Goal: Information Seeking & Learning: Learn about a topic

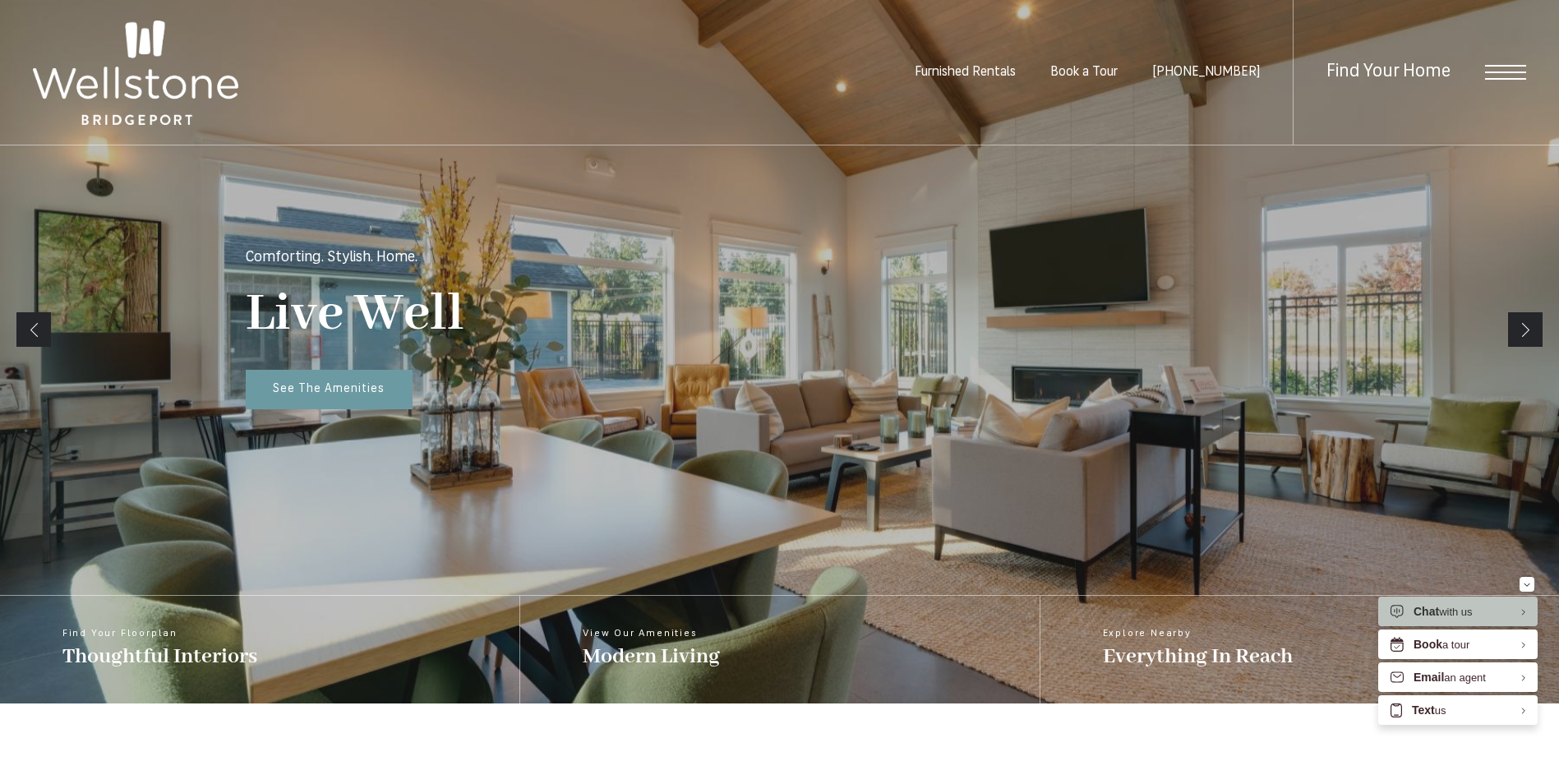
scroll to position [230, 0]
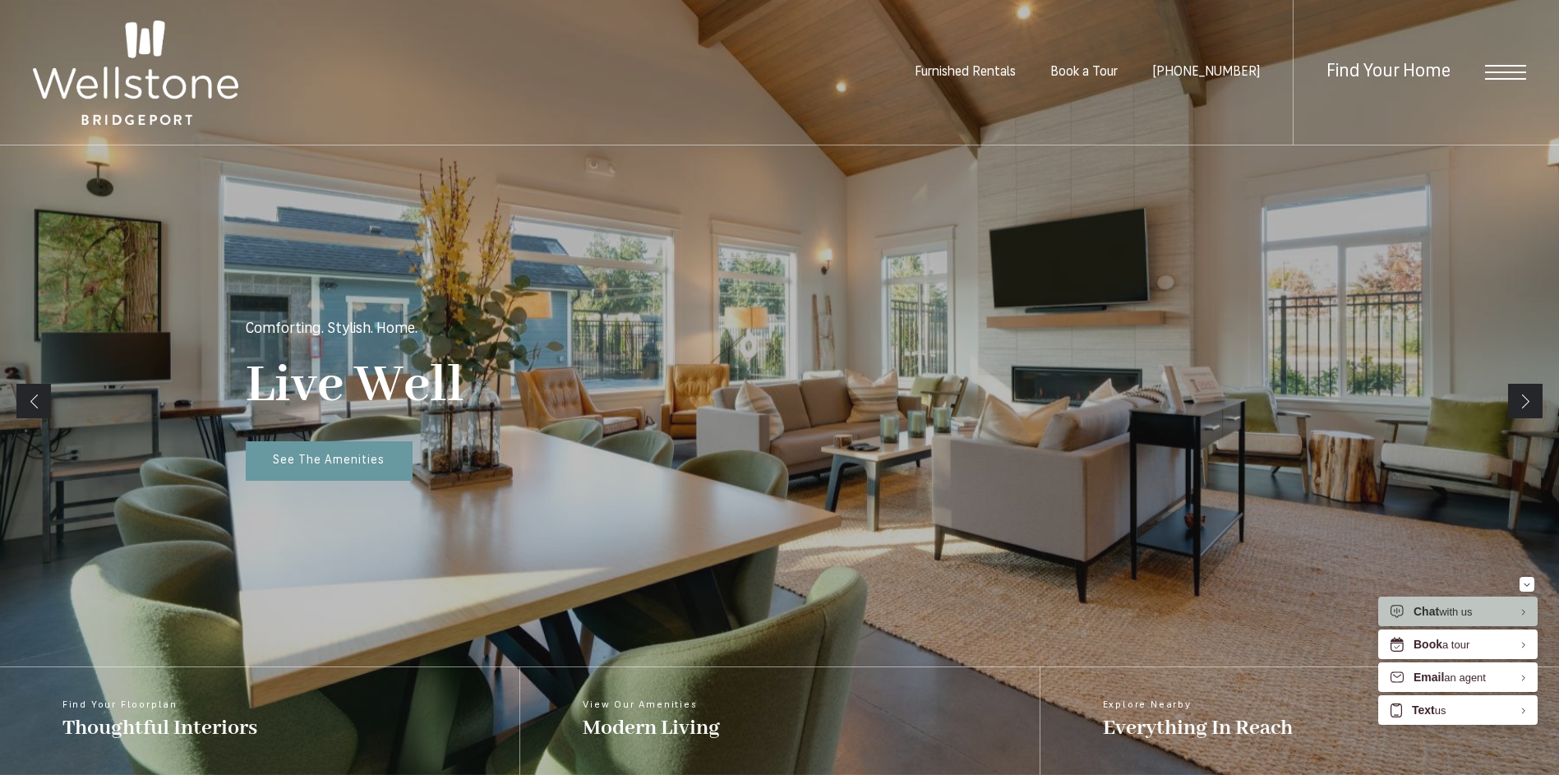
click at [1511, 398] on link "Next" at bounding box center [1525, 401] width 35 height 35
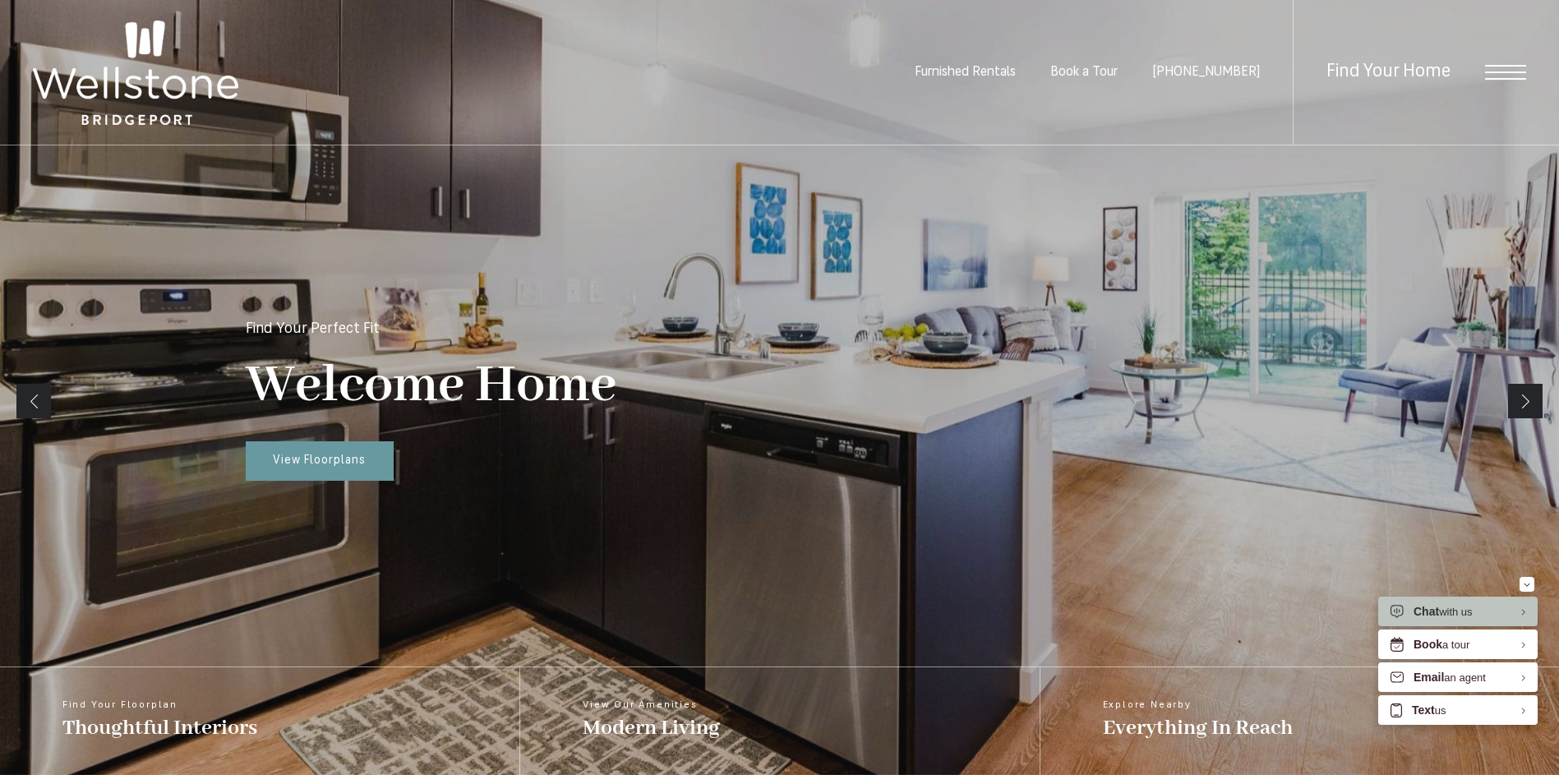
click at [1514, 397] on link "Next" at bounding box center [1525, 401] width 35 height 35
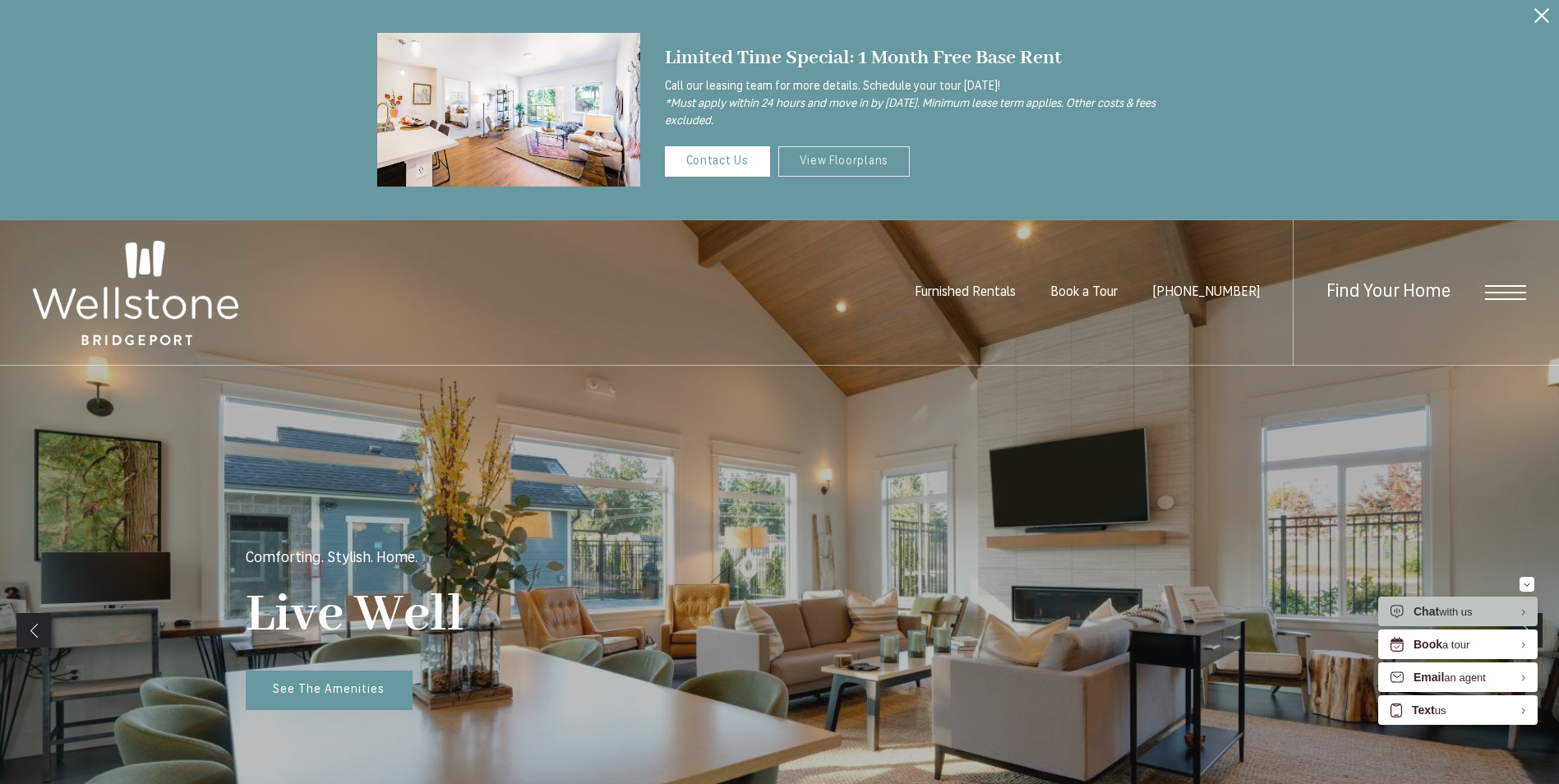
click at [837, 160] on link "View Floorplans" at bounding box center [845, 162] width 132 height 30
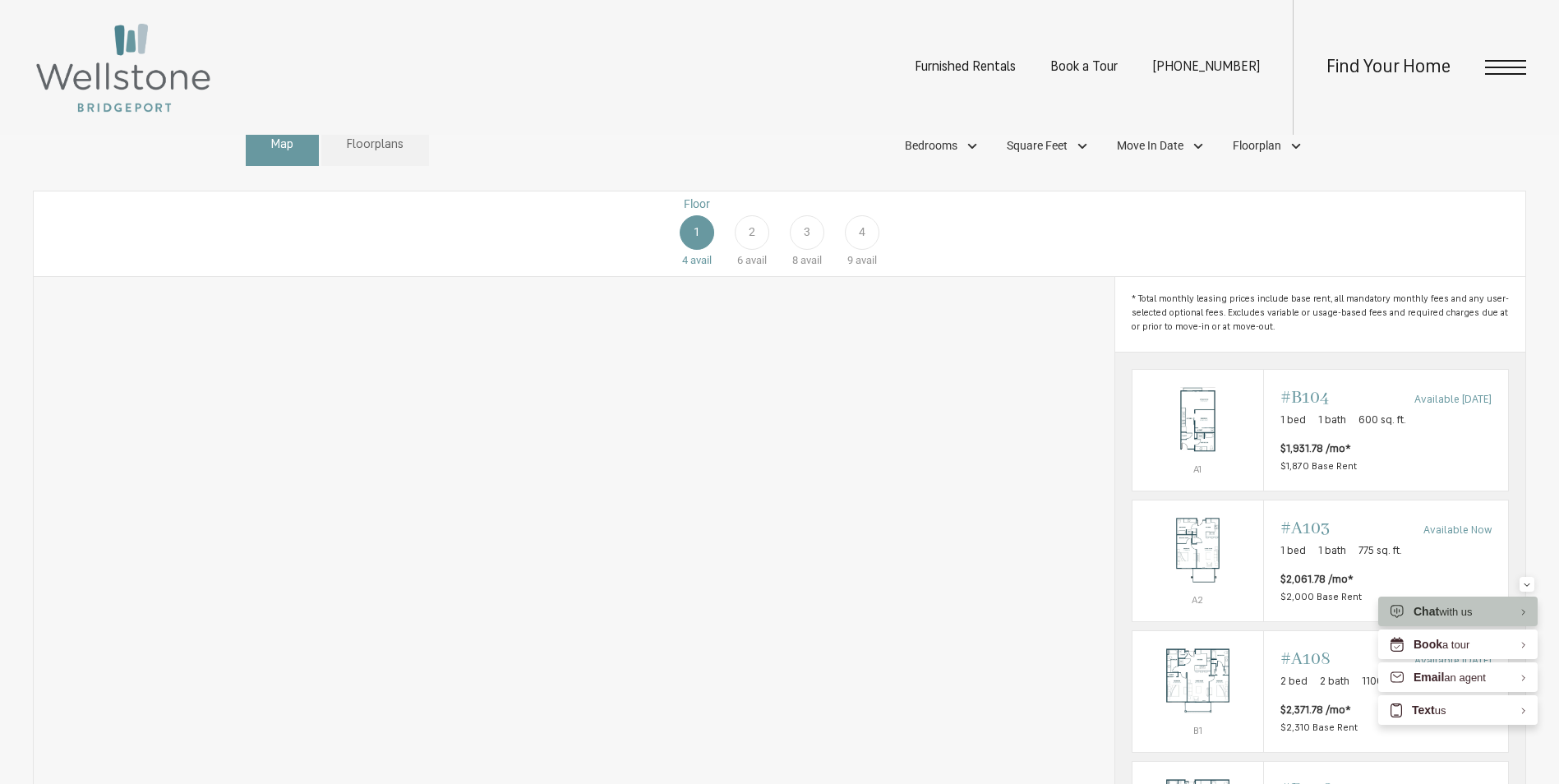
scroll to position [1070, 0]
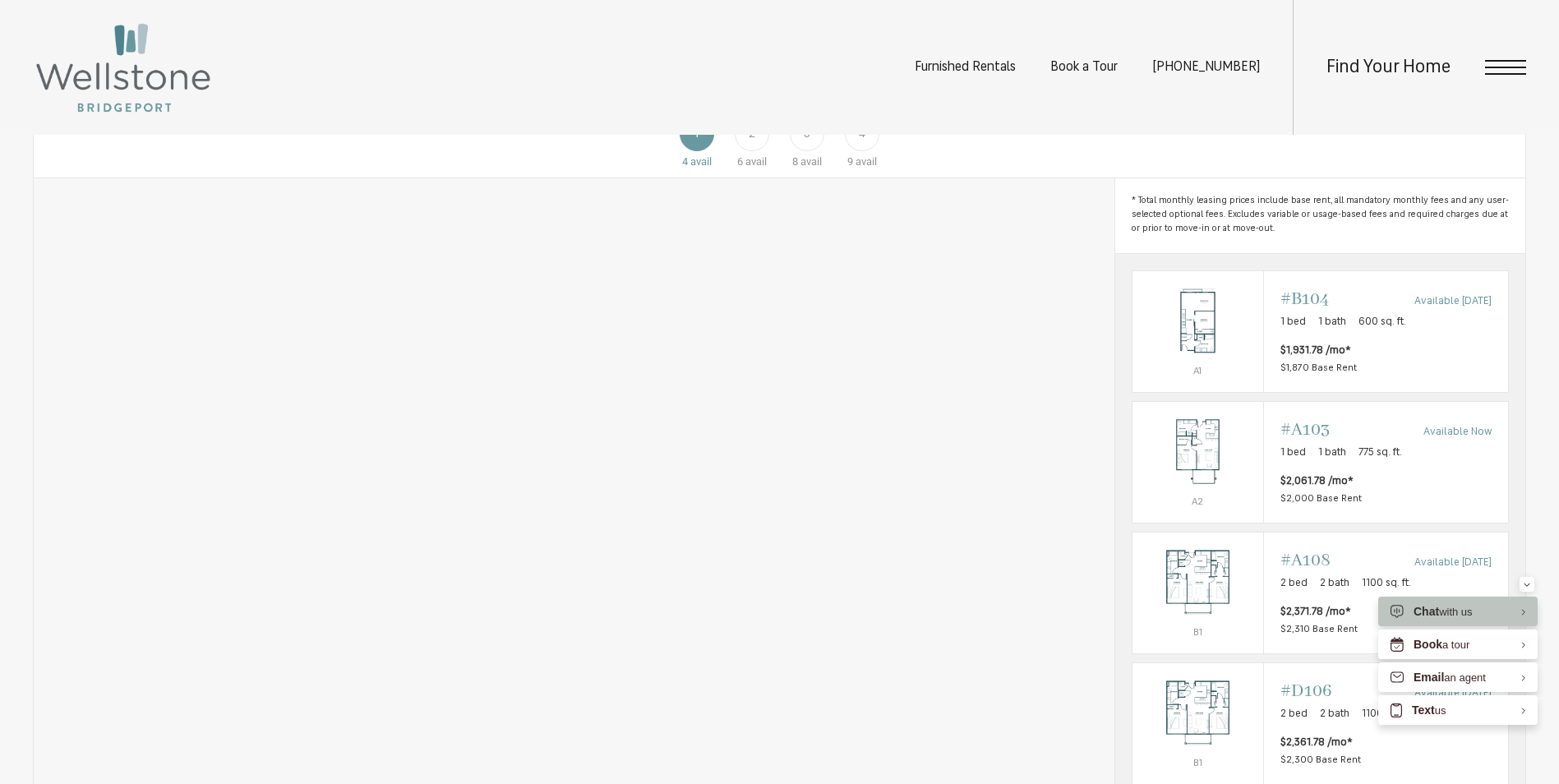
click at [862, 142] on span "4" at bounding box center [862, 133] width 7 height 17
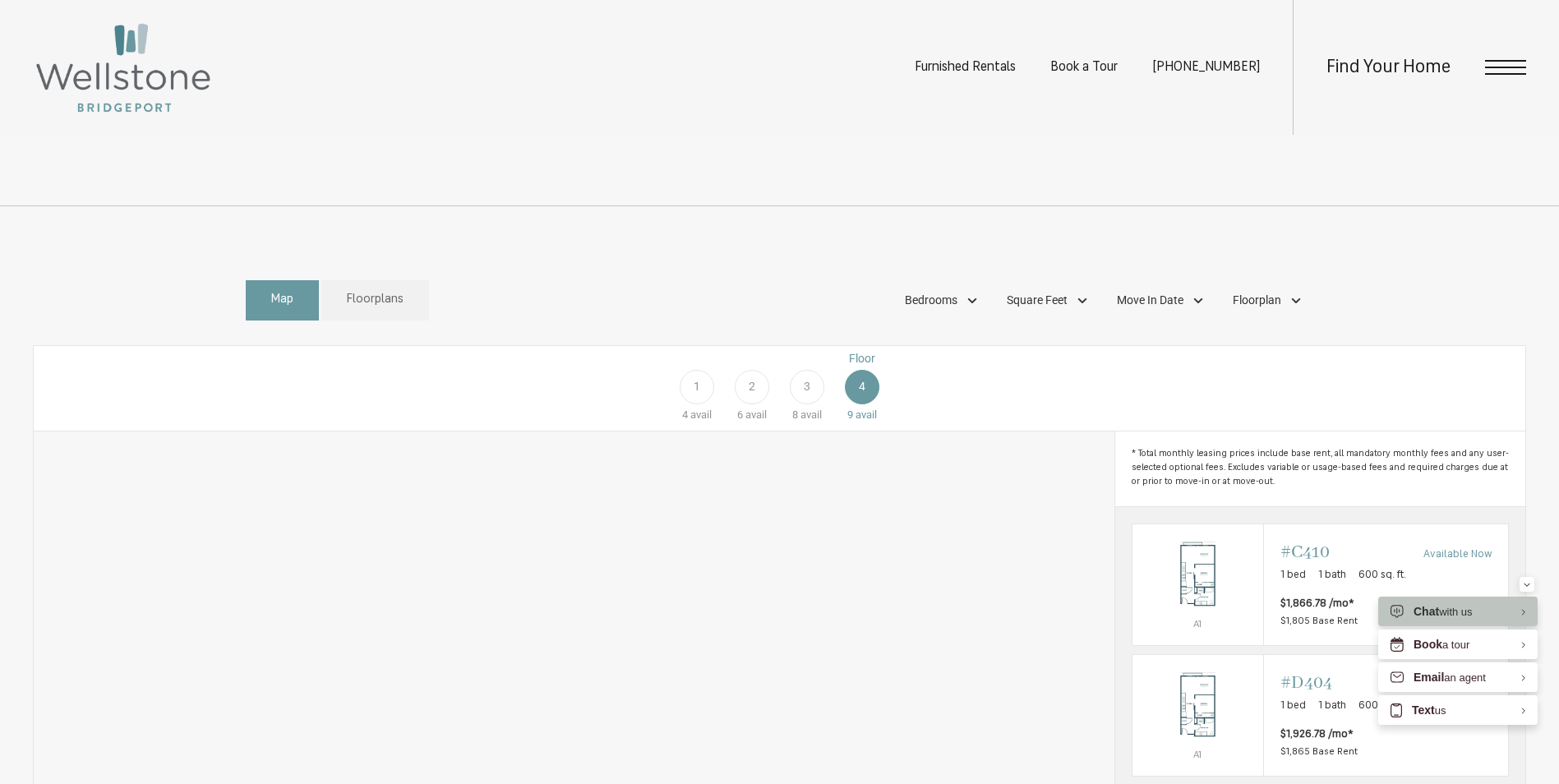
scroll to position [822, 0]
click at [971, 310] on div "Bedrooms" at bounding box center [943, 296] width 94 height 28
click at [878, 350] on span "Studio" at bounding box center [900, 341] width 60 height 18
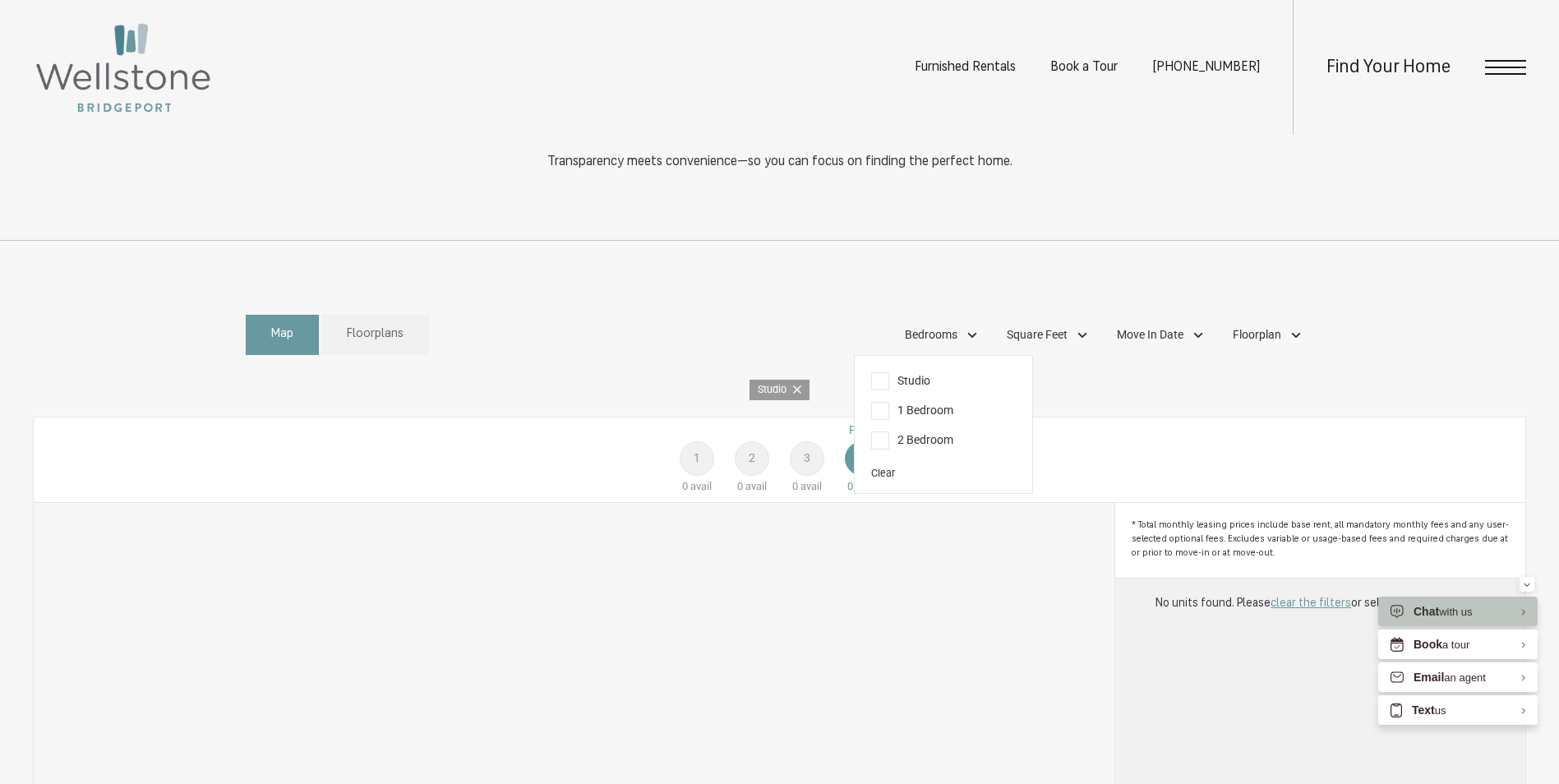
scroll to position [751, 0]
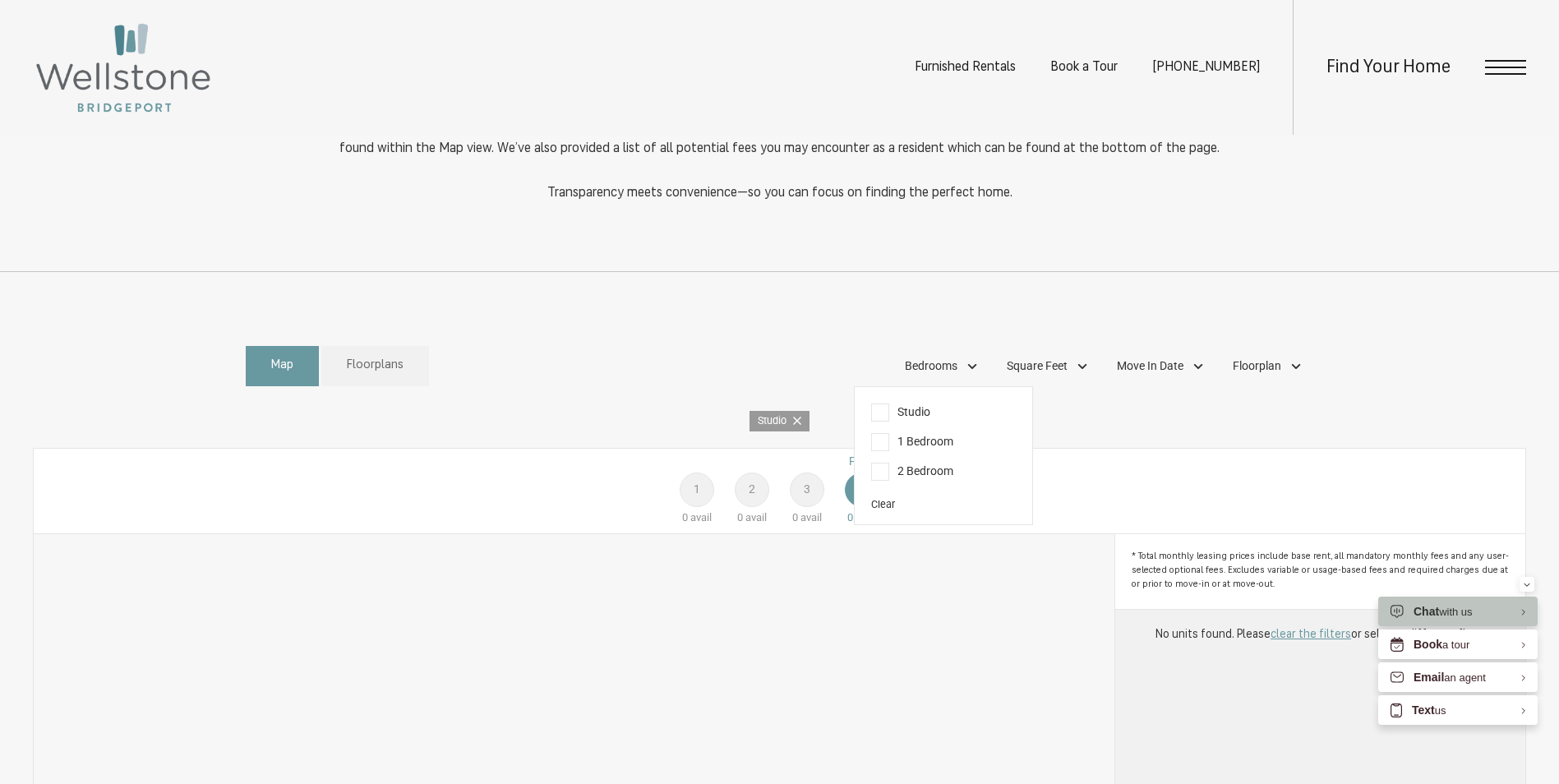
click at [875, 452] on span "1 Bedroom" at bounding box center [912, 441] width 82 height 18
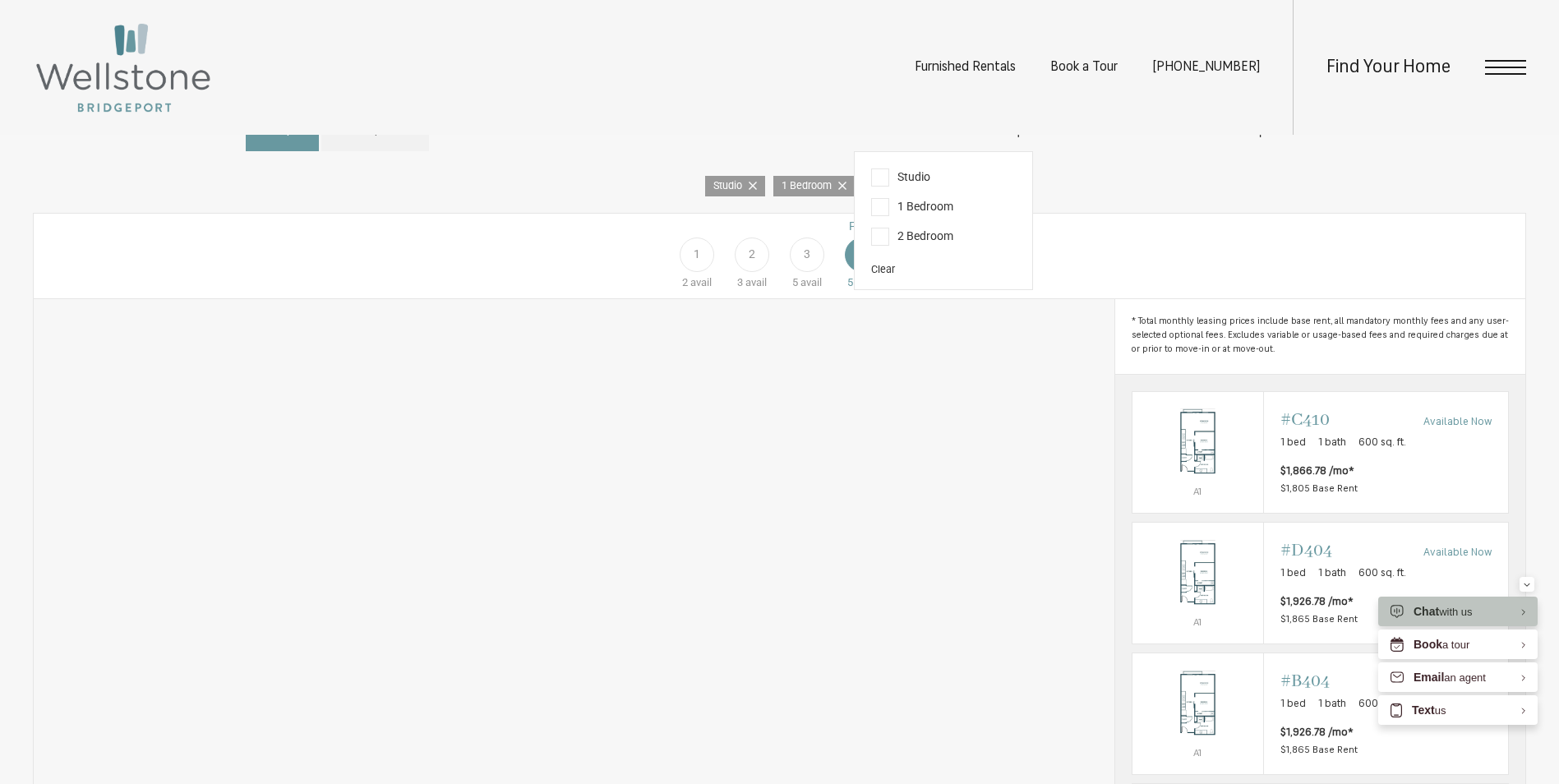
scroll to position [981, 0]
click at [876, 192] on span "Studio" at bounding box center [900, 182] width 60 height 18
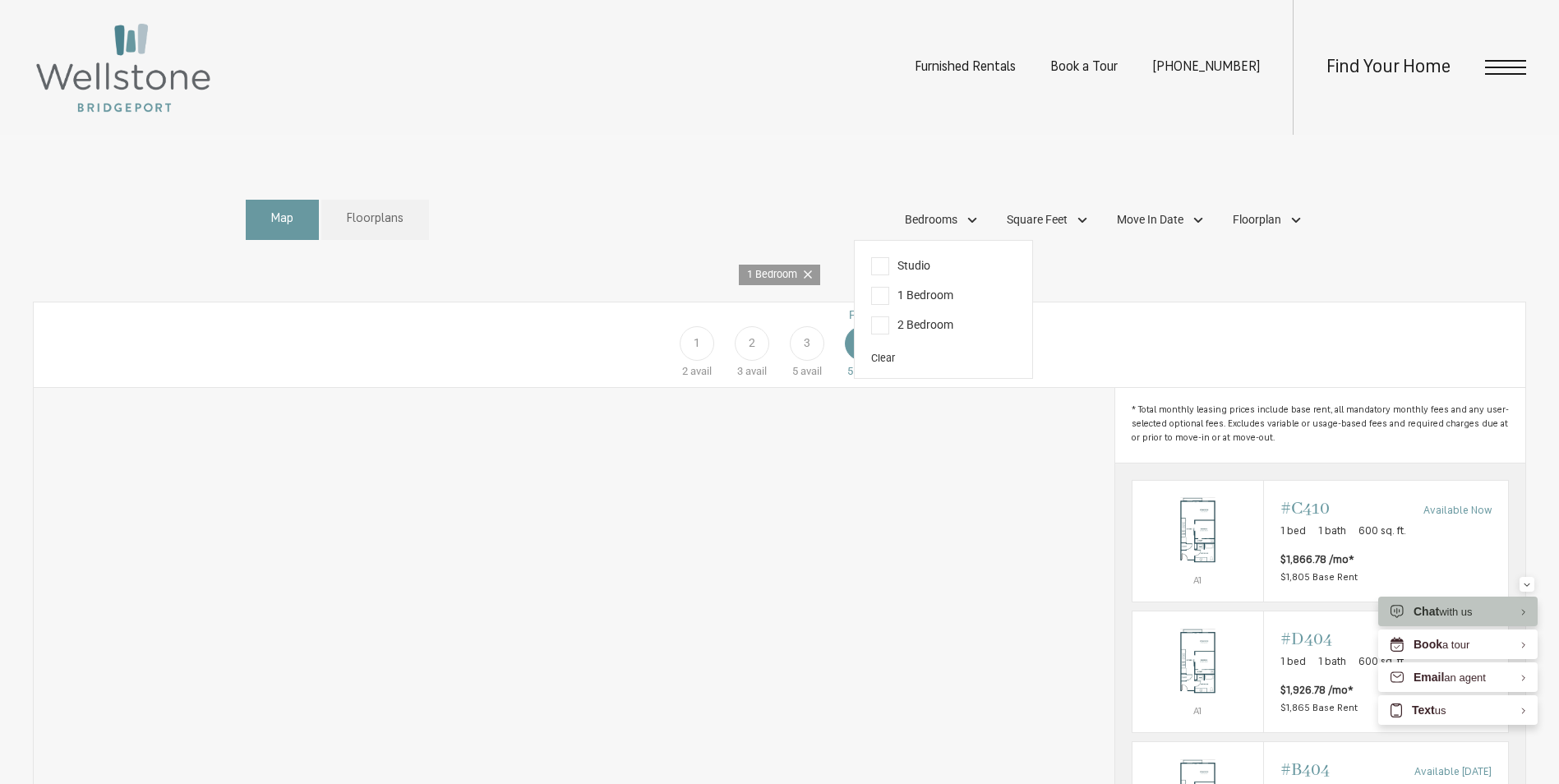
scroll to position [893, 0]
click at [880, 339] on span "2 Bedroom" at bounding box center [912, 330] width 82 height 18
click at [876, 281] on span "Studio" at bounding box center [900, 271] width 60 height 18
click at [1205, 372] on div "Floor 1 4 avail Floor 2 6 avail Floor 3 8 avail Floor 4 9 avail" at bounding box center [1414, 348] width 1492 height 73
click at [1446, 290] on div "Studio 1 Bedroom 2 Bedroom" at bounding box center [780, 280] width 1494 height 21
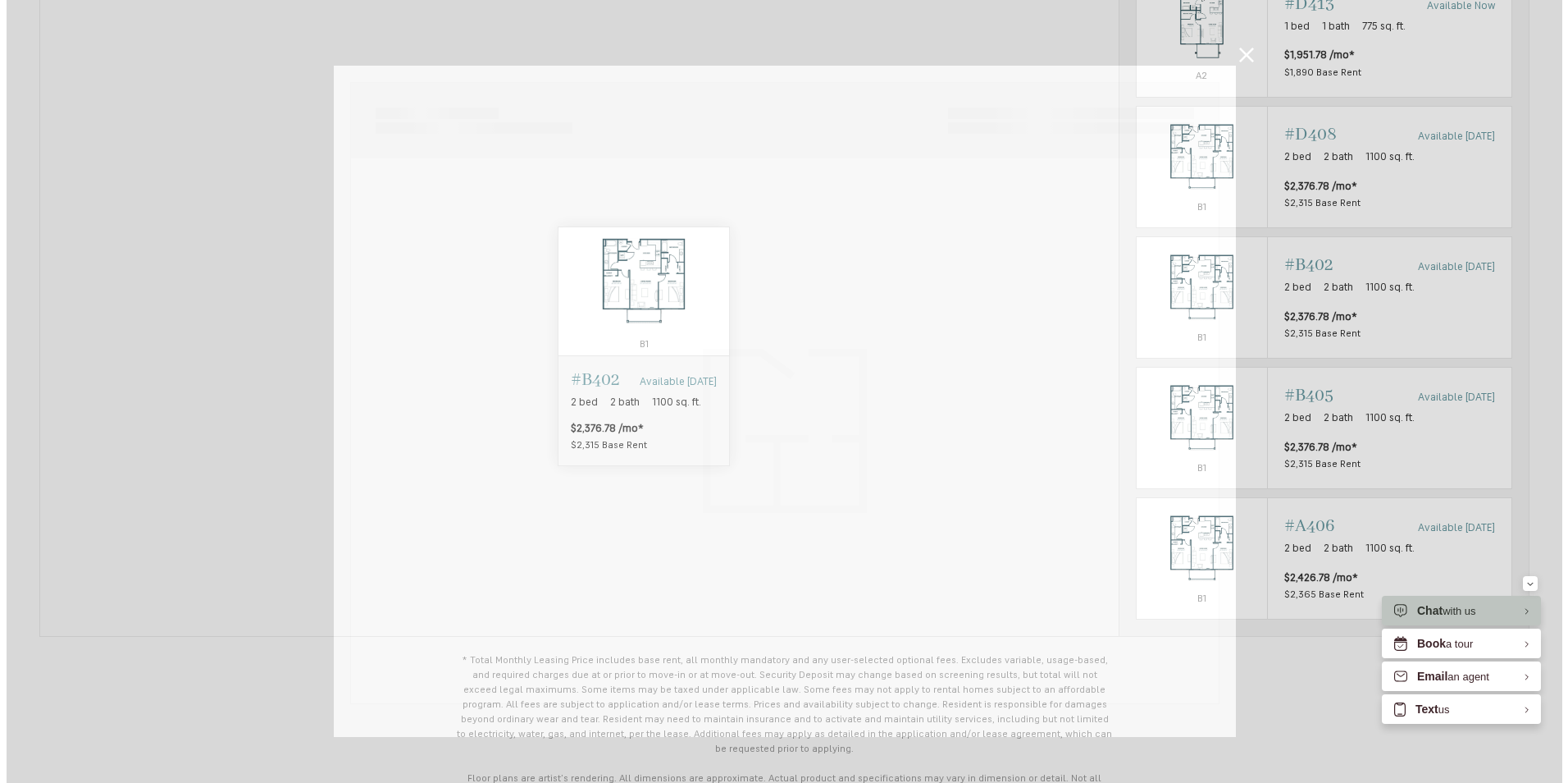
scroll to position [443, 0]
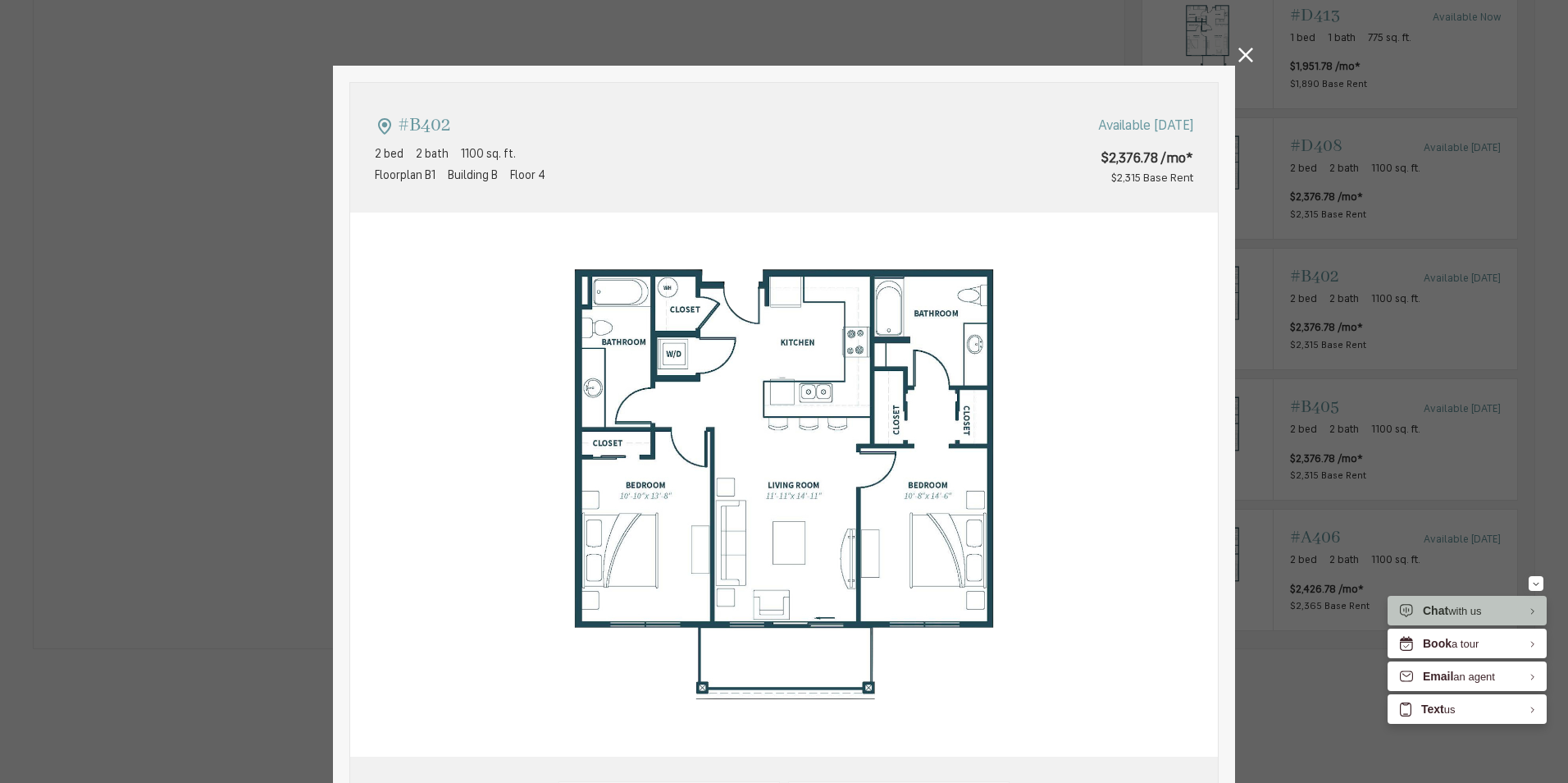
type input "**********"
click at [1243, 61] on icon at bounding box center [1246, 55] width 15 height 15
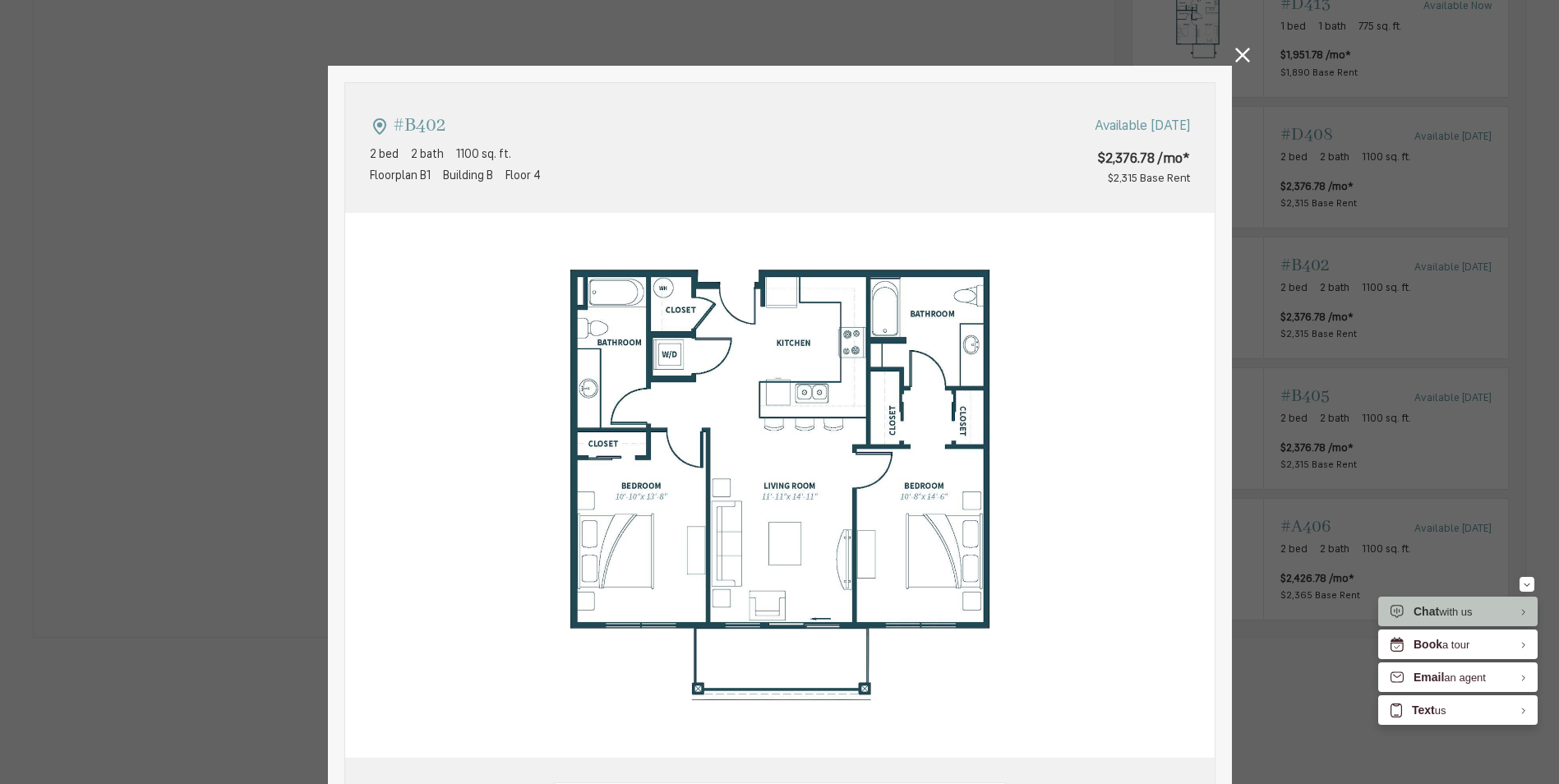
scroll to position [451, 0]
